Goal: Information Seeking & Learning: Learn about a topic

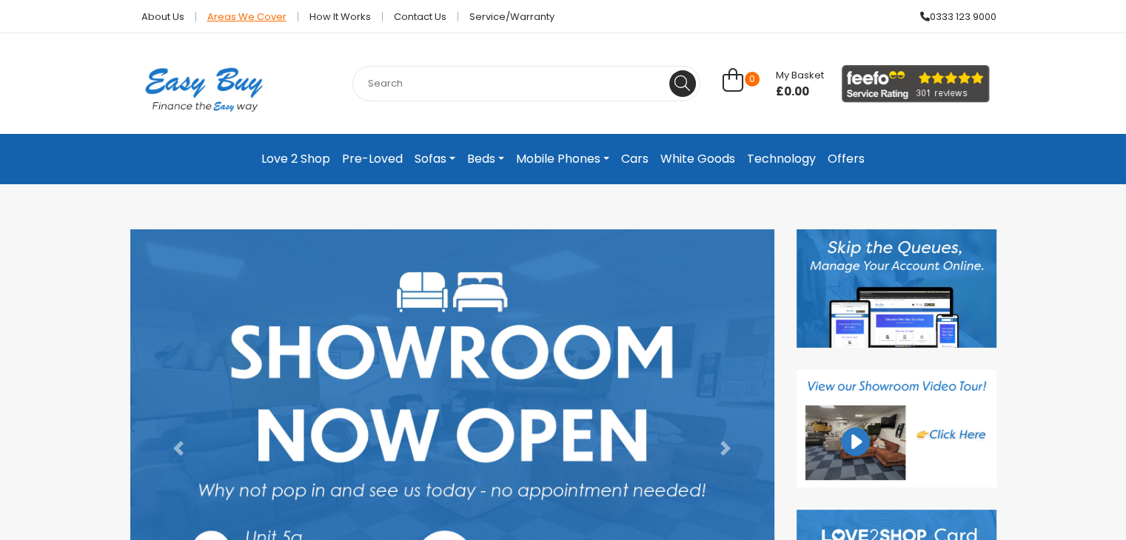
click at [229, 16] on link "Areas we cover" at bounding box center [247, 17] width 102 height 10
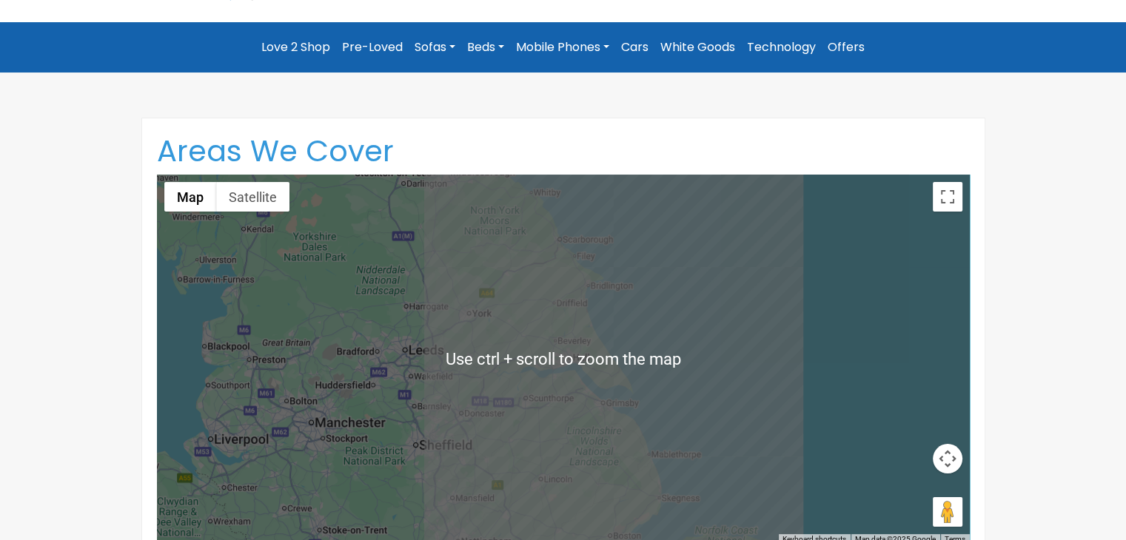
scroll to position [246, 0]
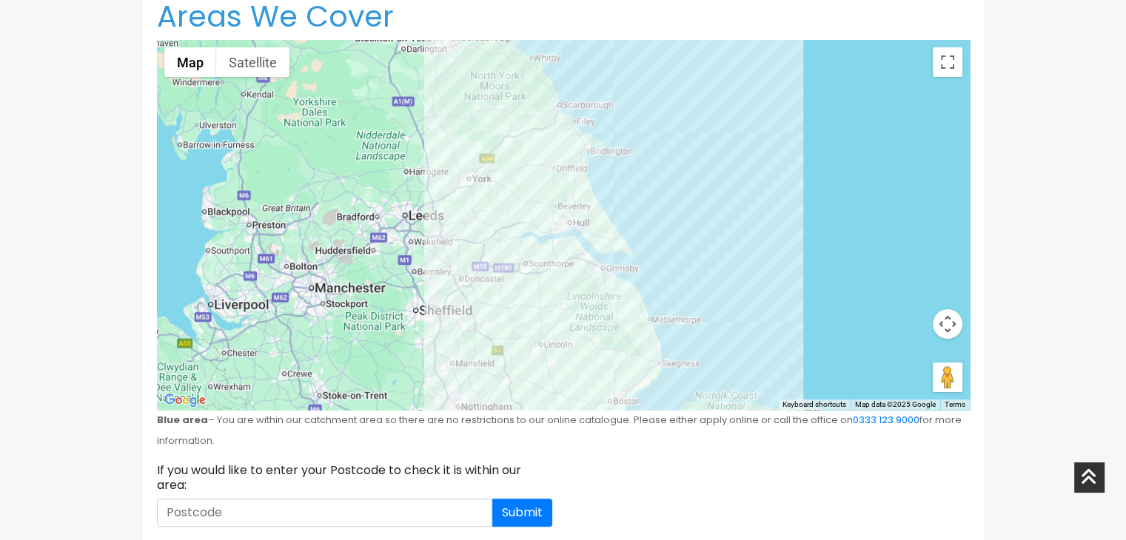
click at [752, 509] on div "If you would like to enter your Postcode to check it is within our area: Submit" at bounding box center [563, 500] width 835 height 75
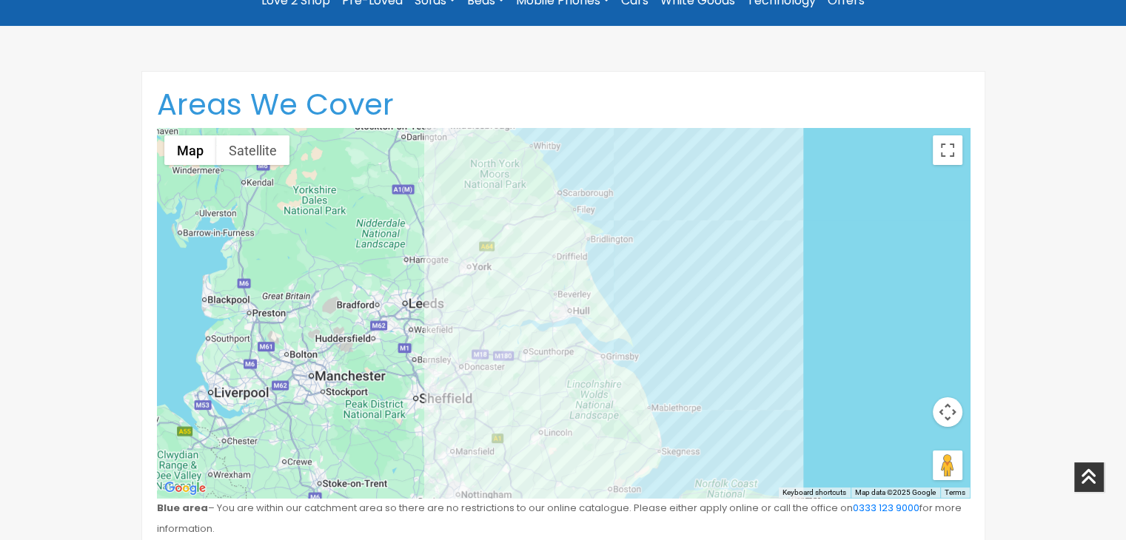
scroll to position [0, 0]
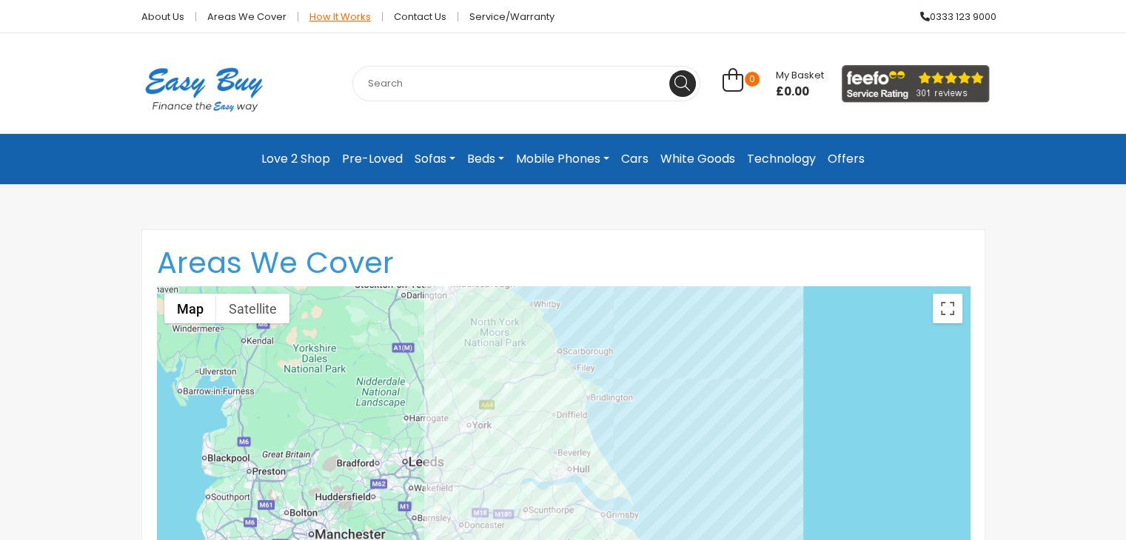
click at [330, 13] on link "How it works" at bounding box center [340, 17] width 84 height 10
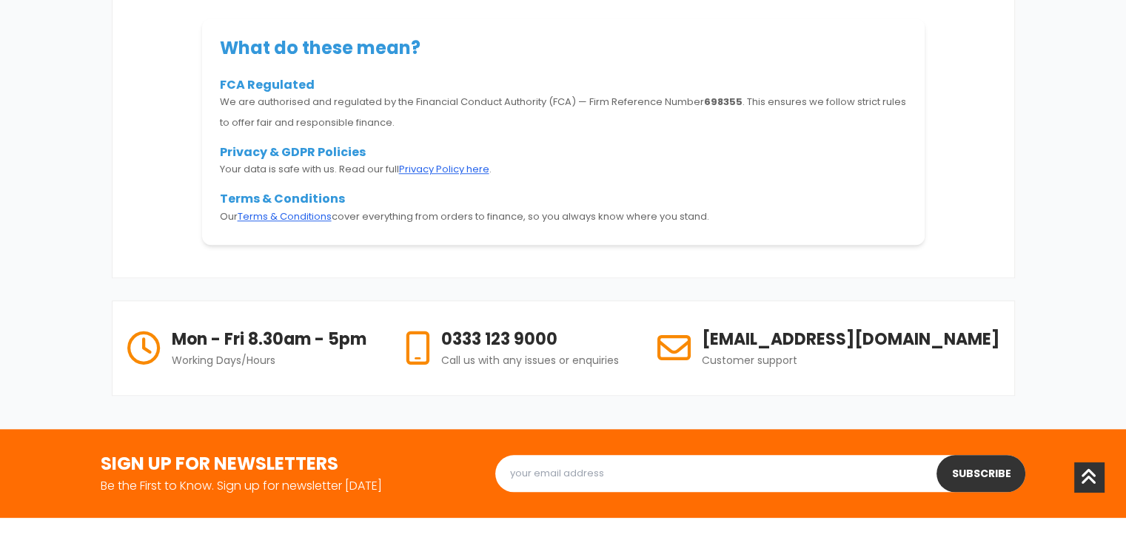
scroll to position [1480, 0]
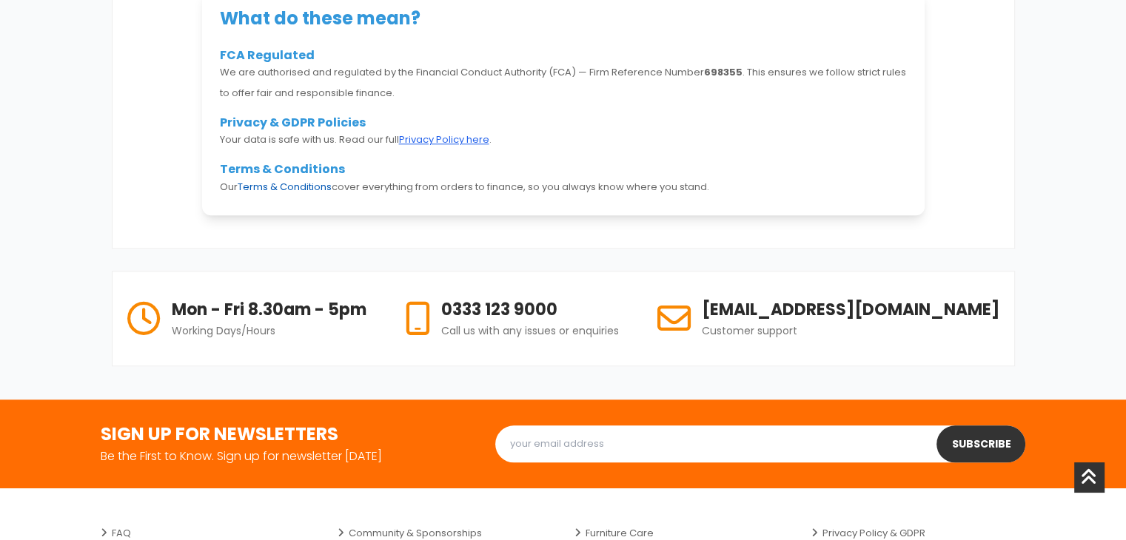
click at [265, 186] on link "Terms & Conditions" at bounding box center [285, 187] width 94 height 14
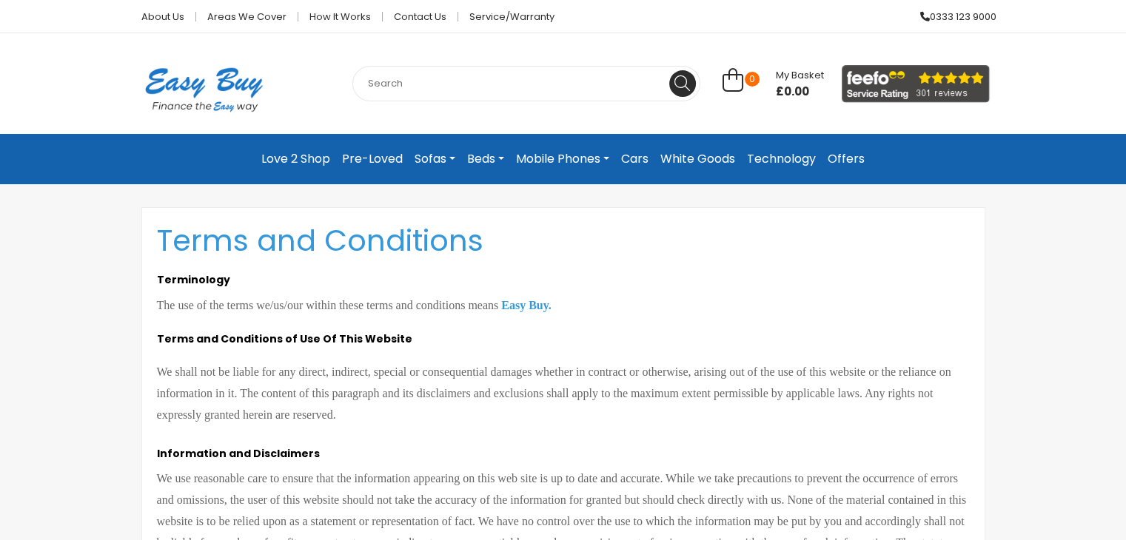
click at [626, 158] on link "Cars" at bounding box center [634, 159] width 39 height 27
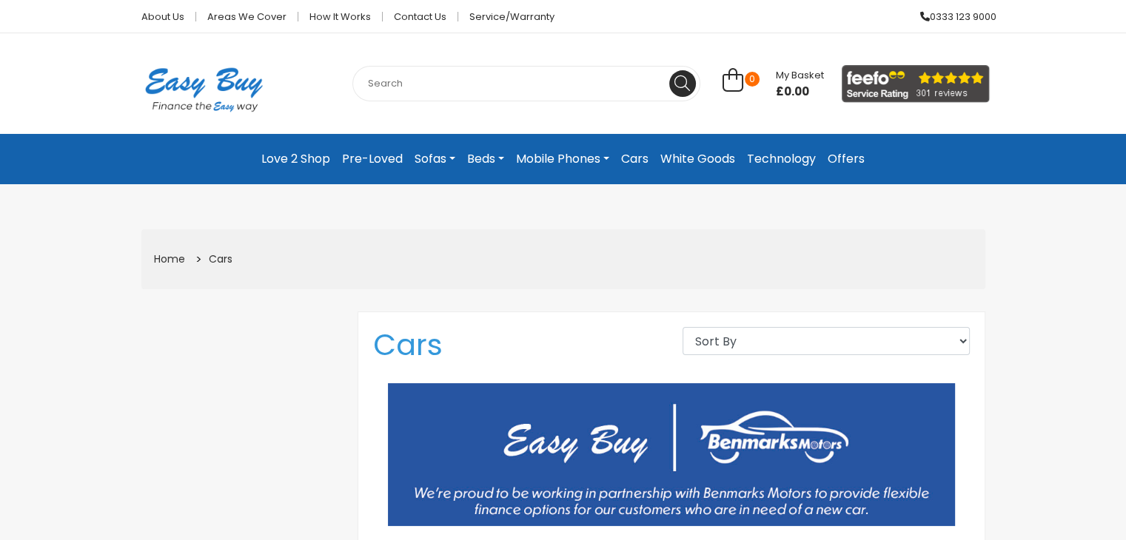
click at [291, 160] on link "Love 2 Shop" at bounding box center [295, 159] width 81 height 27
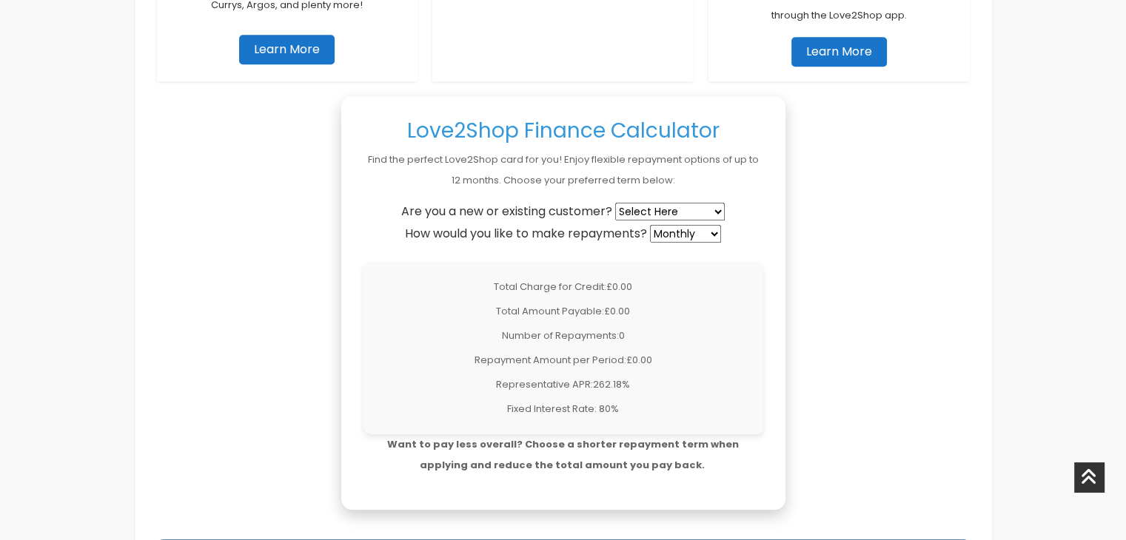
scroll to position [1110, 0]
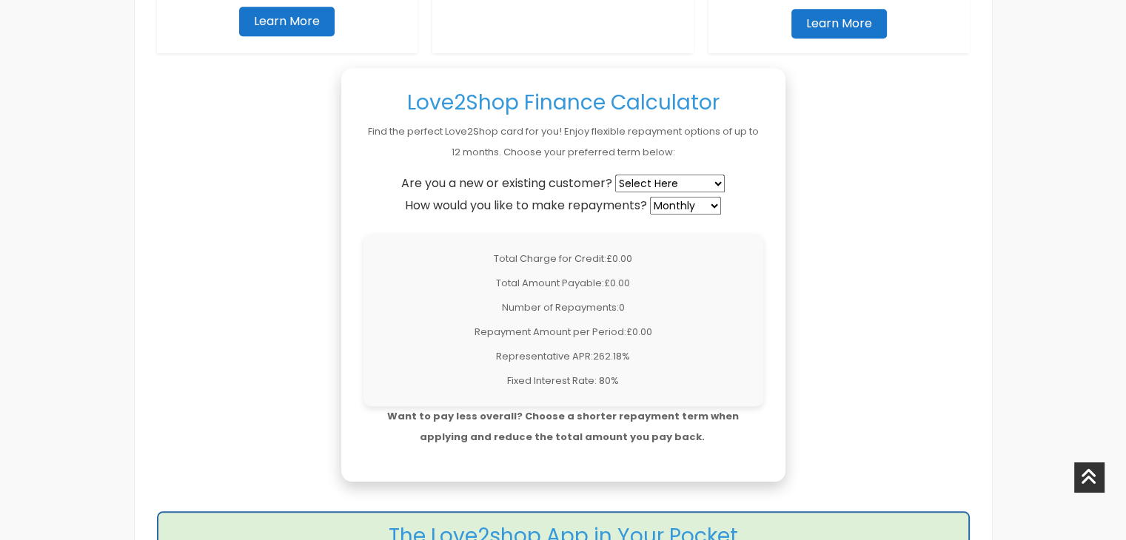
click at [654, 180] on select "Select Here New Customer Existing Customer" at bounding box center [670, 184] width 110 height 18
select select "new"
click at [617, 175] on select "Select Here New Customer Existing Customer" at bounding box center [670, 184] width 110 height 18
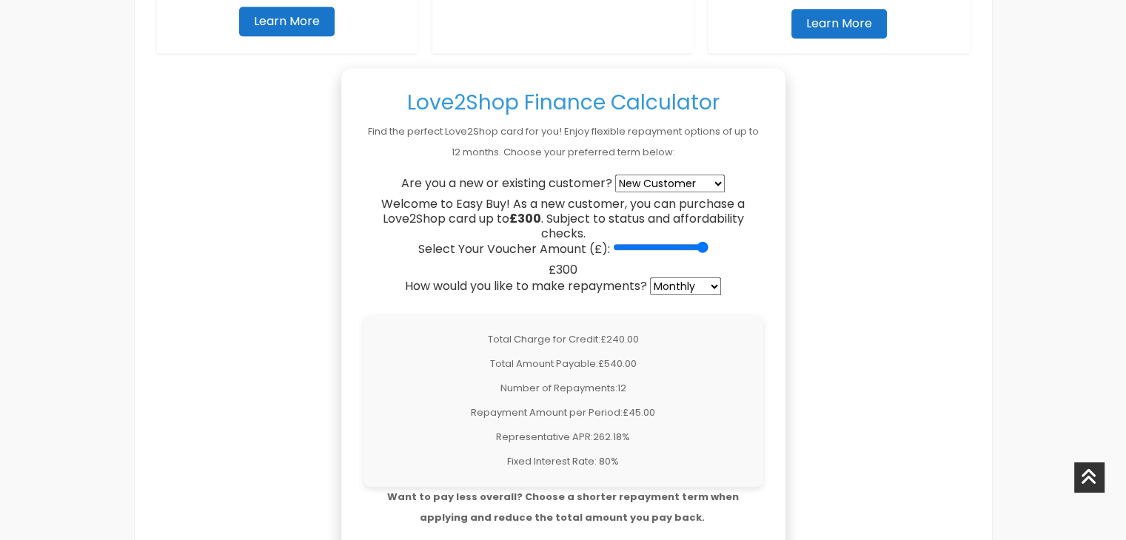
drag, startPoint x: 616, startPoint y: 241, endPoint x: 759, endPoint y: 246, distance: 142.9
type input "300"
click at [708, 246] on input "Select Your Voucher Amount (£):" at bounding box center [660, 247] width 95 height 12
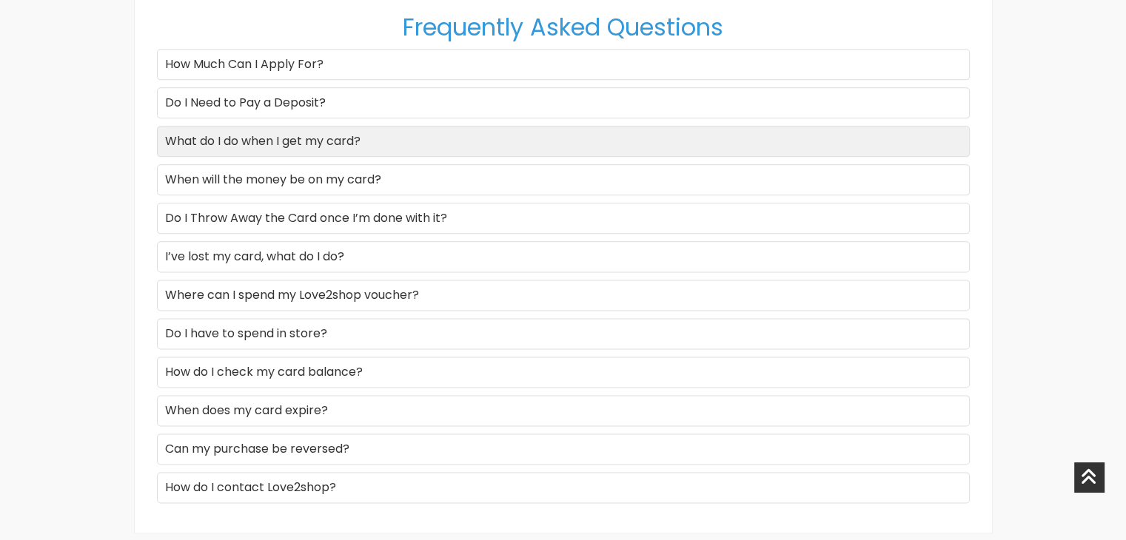
scroll to position [1973, 0]
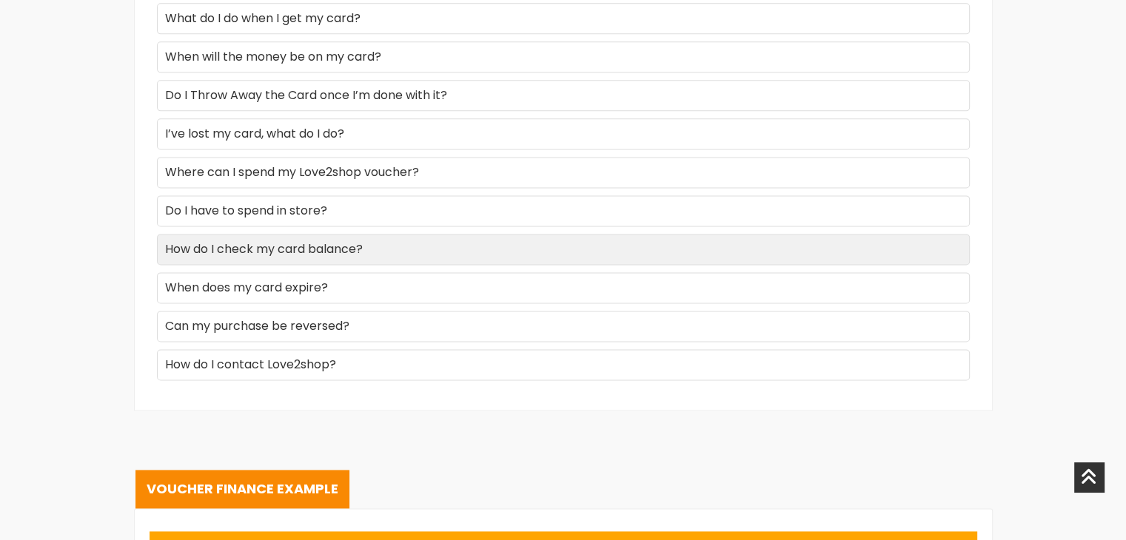
click at [360, 249] on div "How do I check my card balance?" at bounding box center [563, 249] width 813 height 31
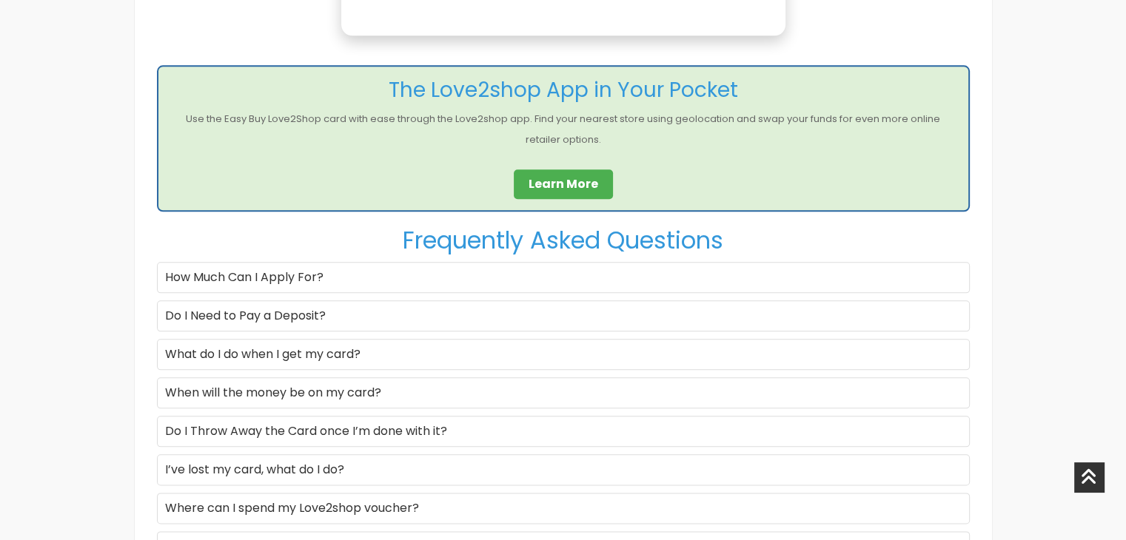
scroll to position [1603, 0]
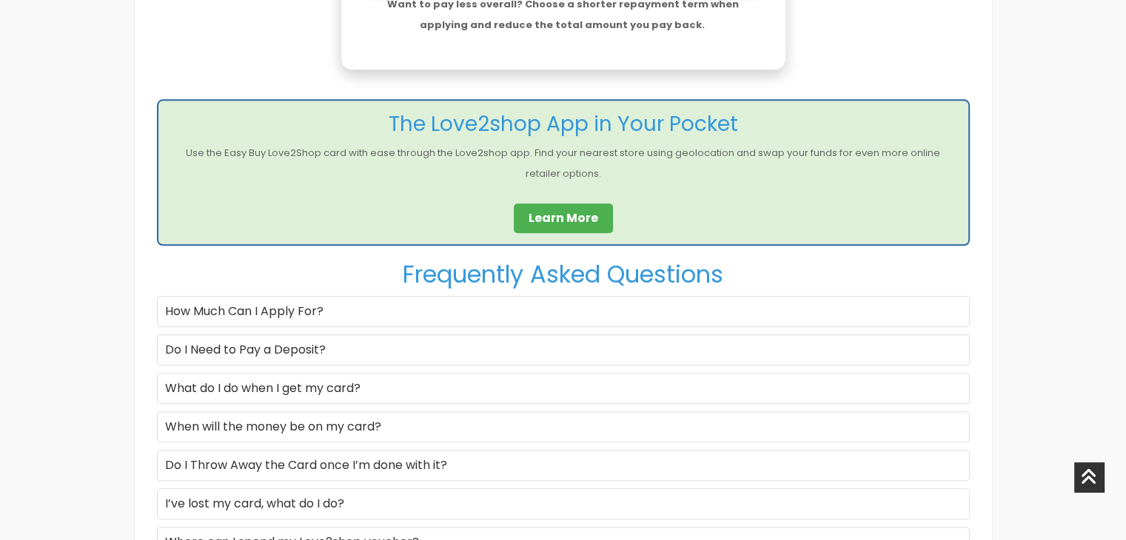
click at [560, 208] on link "Learn More" at bounding box center [563, 219] width 99 height 30
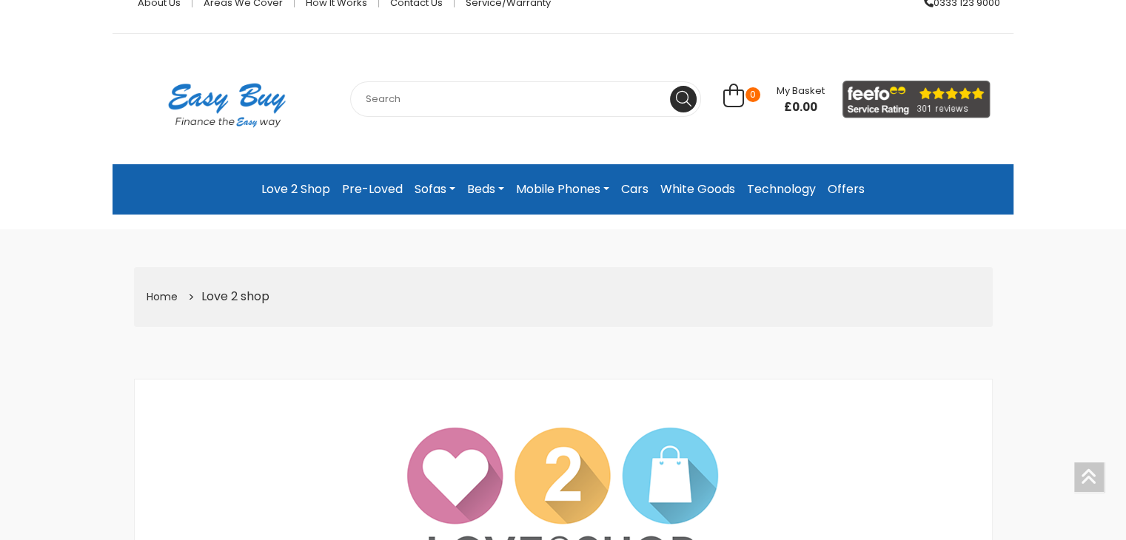
scroll to position [0, 0]
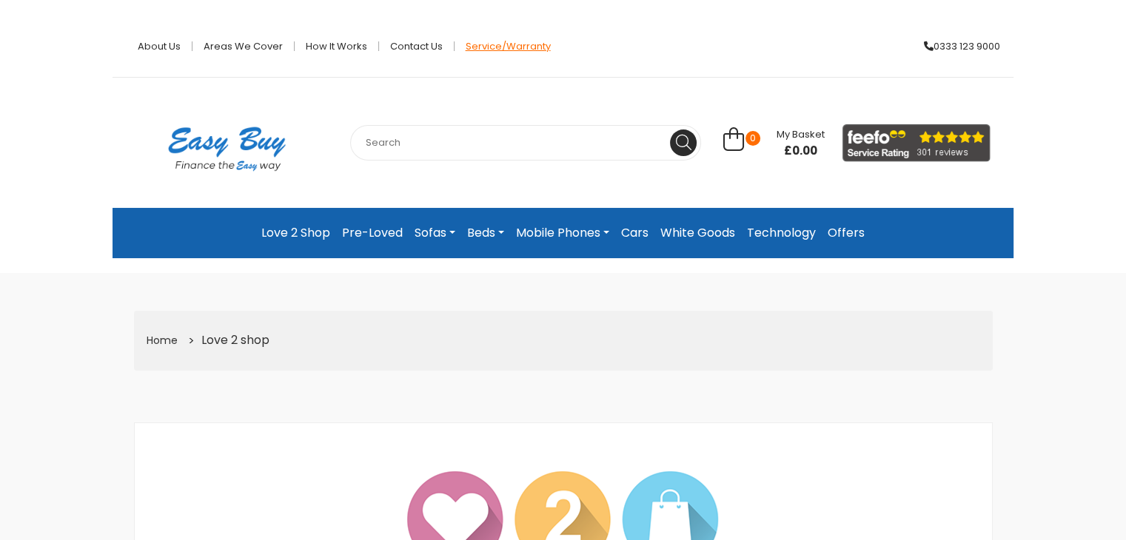
click at [514, 47] on link "Service/Warranty" at bounding box center [502, 46] width 96 height 10
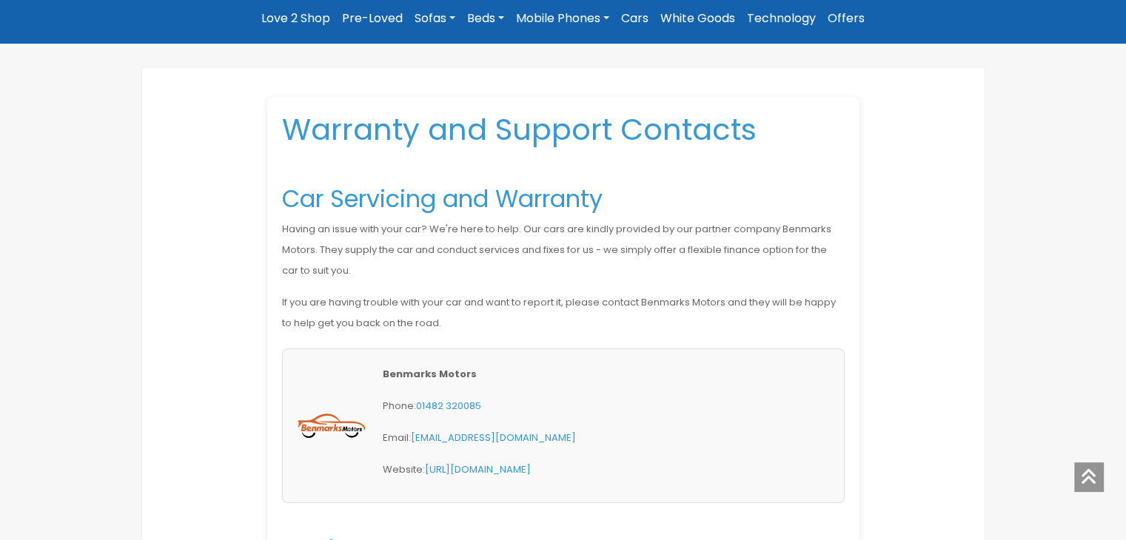
scroll to position [123, 0]
